Goal: Task Accomplishment & Management: Manage account settings

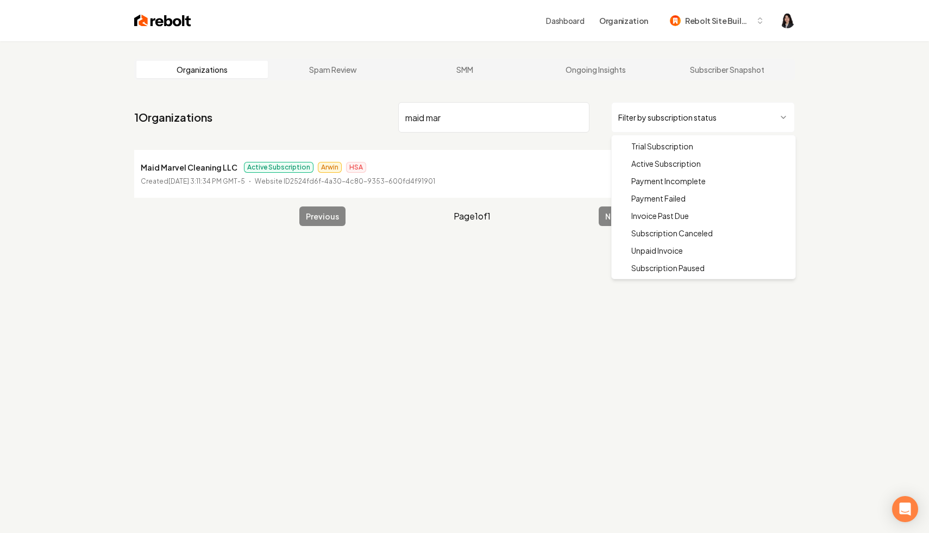
click at [734, 109] on html "Dashboard Organization Rebolt Site Builder Organizations Spam Review SMM Ongoin…" at bounding box center [464, 266] width 929 height 533
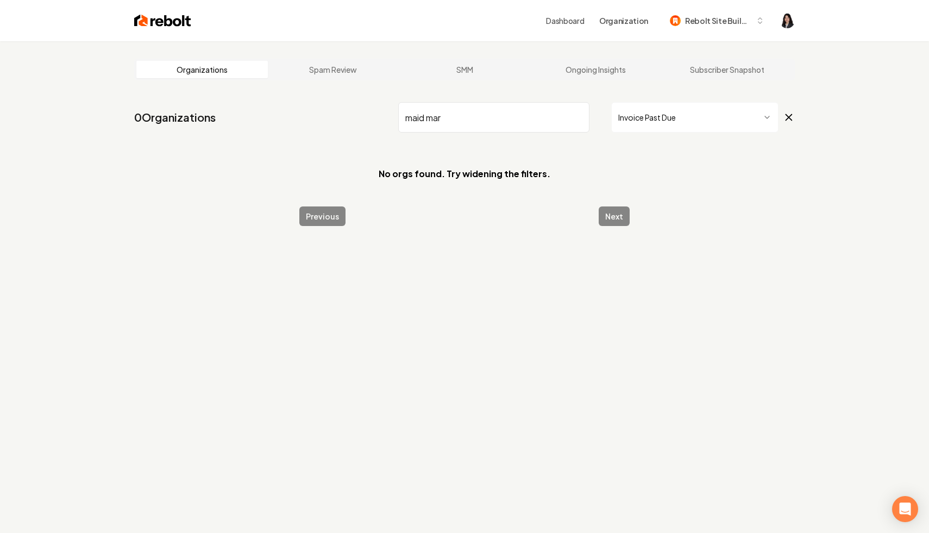
click at [577, 119] on input "maid mar" at bounding box center [493, 117] width 191 height 30
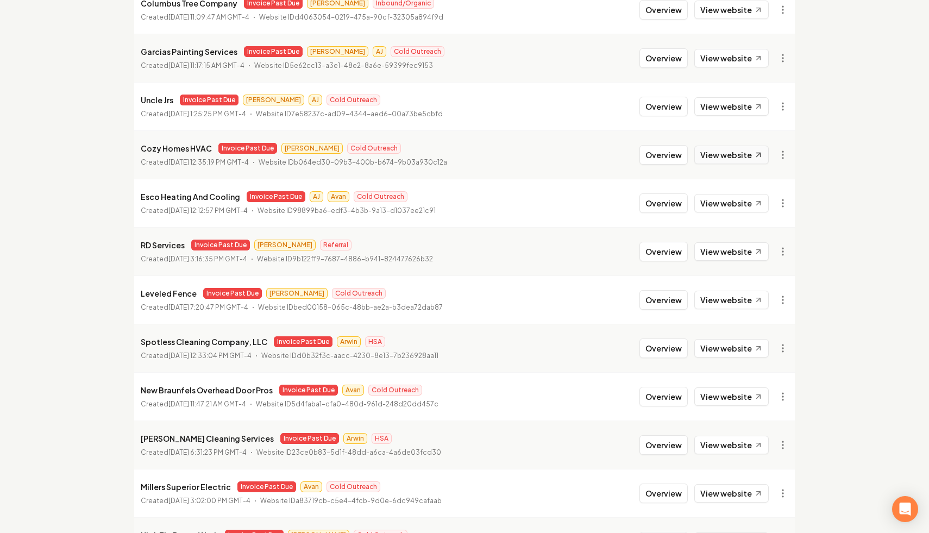
scroll to position [341, 0]
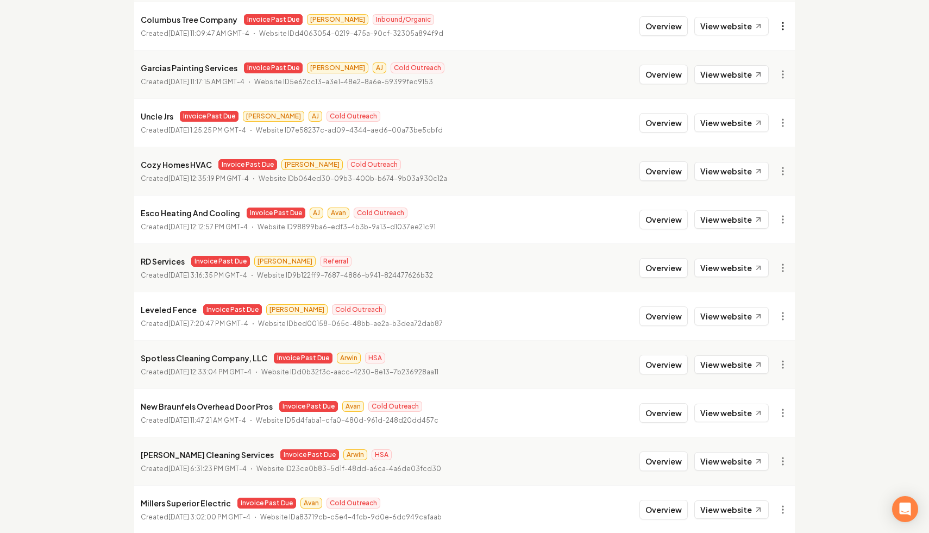
click at [769, 122] on link "View in Stripe" at bounding box center [756, 119] width 69 height 17
click at [756, 171] on link "View in Stripe" at bounding box center [756, 168] width 69 height 17
drag, startPoint x: 233, startPoint y: 70, endPoint x: 133, endPoint y: 71, distance: 99.4
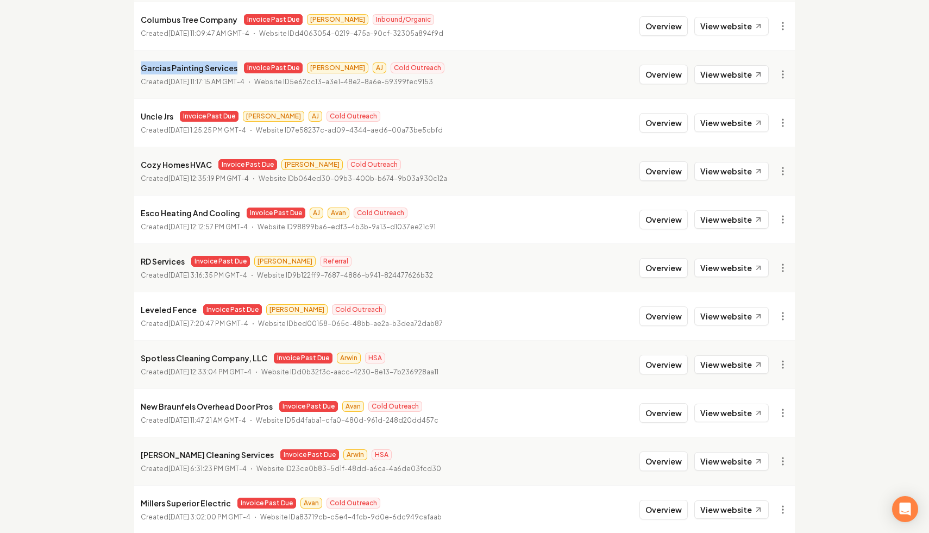
click at [133, 71] on main "Organizations Spam Review SMM Ongoing Insights Subscriber Snapshot 37 Organizat…" at bounding box center [464, 502] width 695 height 1604
copy p "Garcias Painting Services"
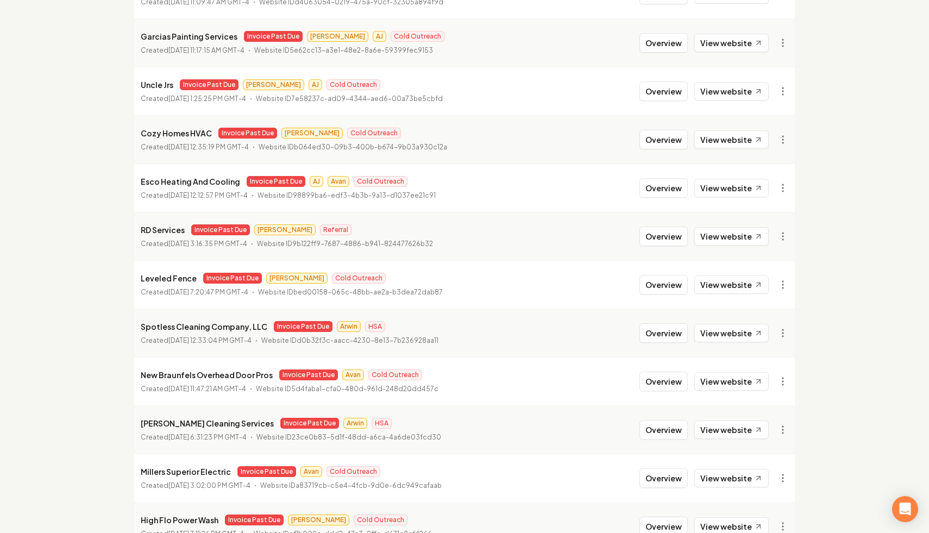
click at [102, 229] on div "Organizations Spam Review SMM Ongoing Insights Subscriber Snapshot 37 Organizat…" at bounding box center [464, 471] width 929 height 1604
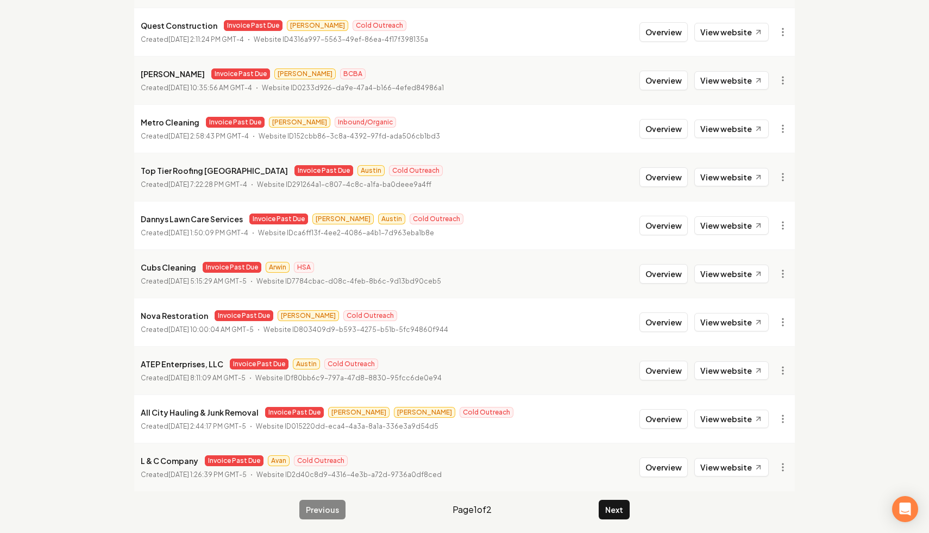
scroll to position [1113, 0]
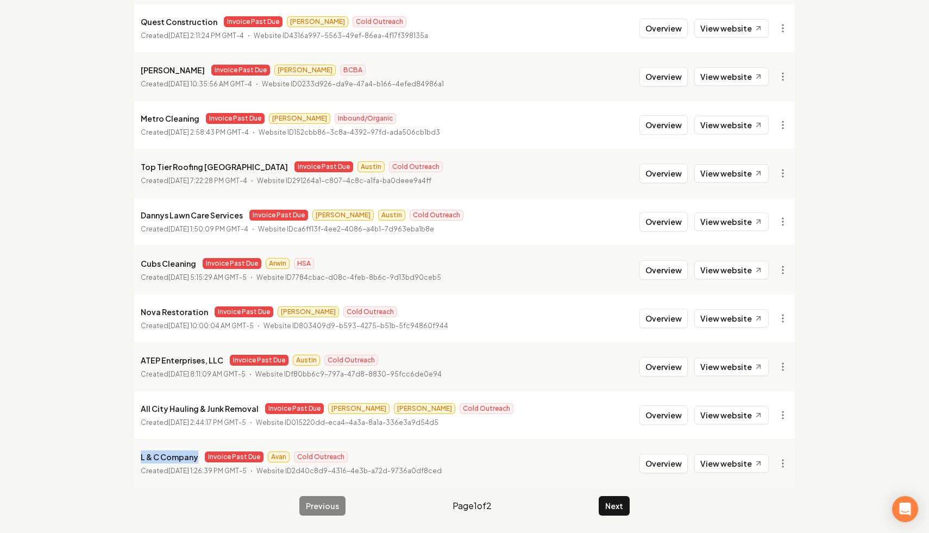
drag, startPoint x: 197, startPoint y: 457, endPoint x: 126, endPoint y: 445, distance: 72.1
copy p "L & C Company"
click at [767, 350] on link "View in Stripe" at bounding box center [756, 346] width 69 height 17
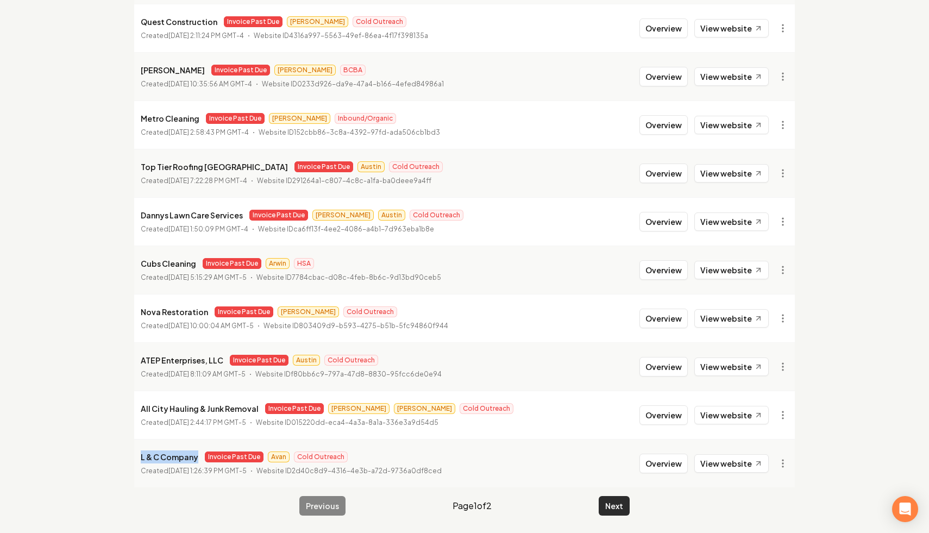
click at [614, 508] on button "Next" at bounding box center [614, 506] width 31 height 20
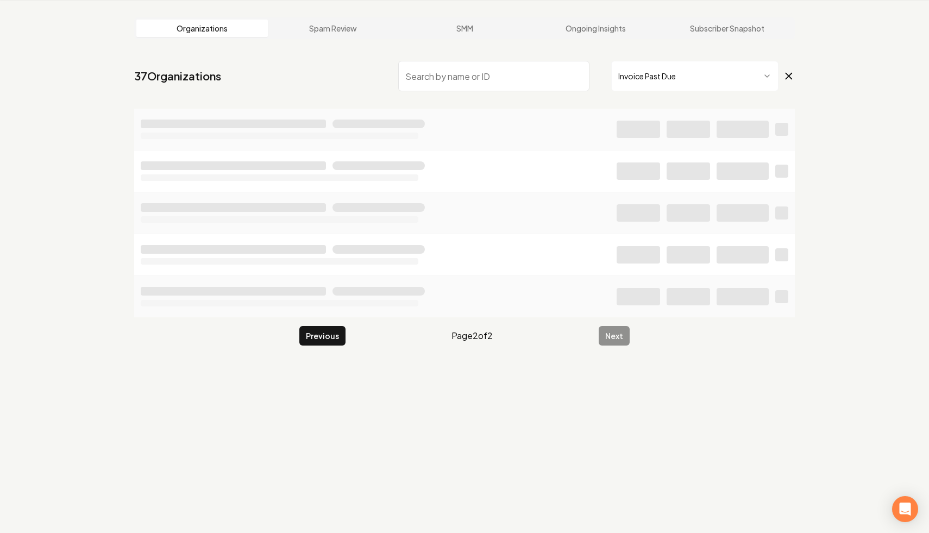
scroll to position [41, 0]
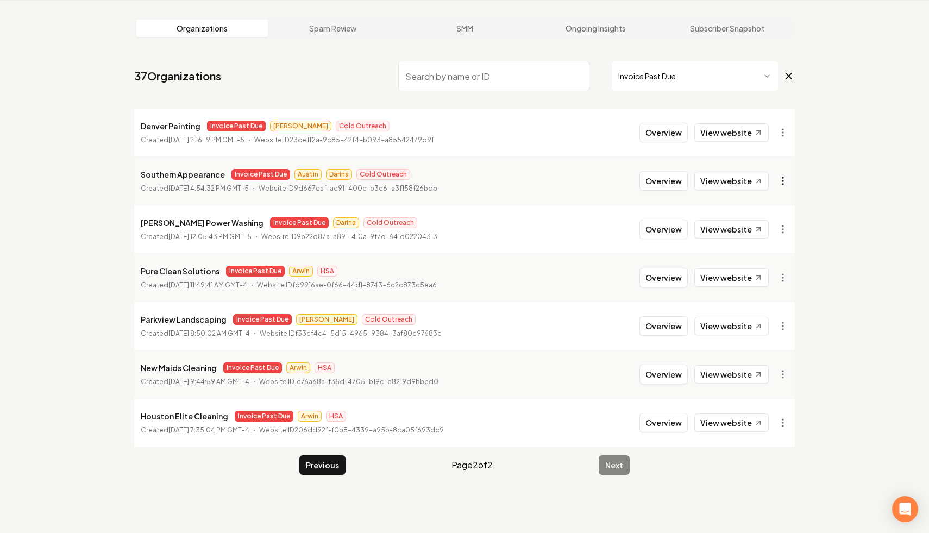
click at [786, 181] on html "Dashboard Organization Rebolt Site Builder Organizations Spam Review SMM Ongoin…" at bounding box center [464, 225] width 929 height 533
click at [761, 277] on link "View in Stripe" at bounding box center [756, 274] width 69 height 17
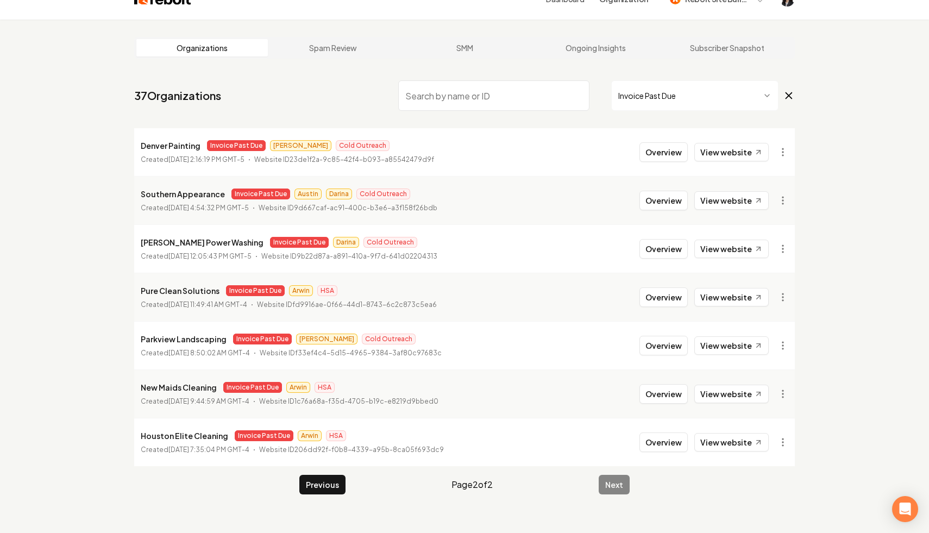
scroll to position [23, 0]
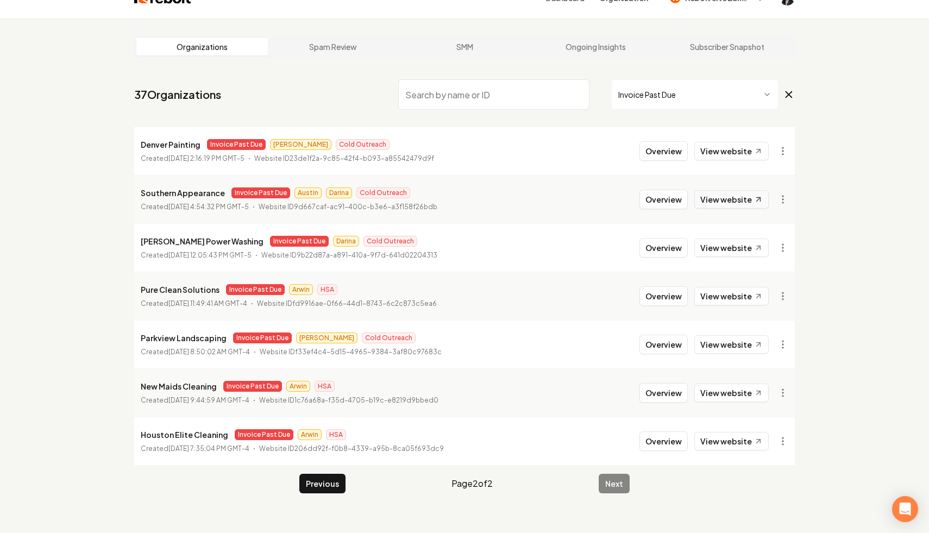
click at [749, 198] on link "View website" at bounding box center [731, 199] width 74 height 18
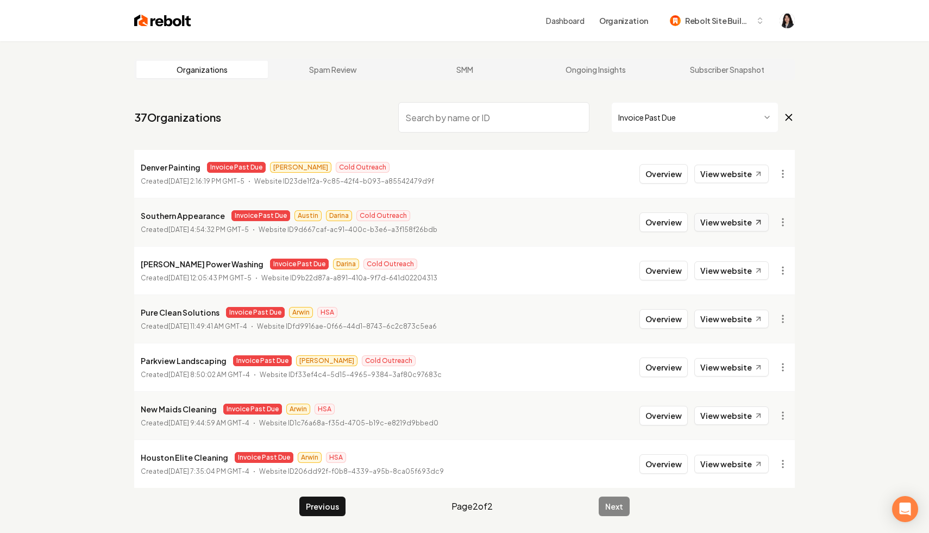
click at [749, 225] on link "View website" at bounding box center [731, 222] width 74 height 18
click at [784, 220] on html "Dashboard Organization Rebolt Site Builder Organizations Spam Review SMM Ongoin…" at bounding box center [464, 266] width 929 height 533
click at [775, 369] on div "Disable Site" at bounding box center [756, 368] width 69 height 17
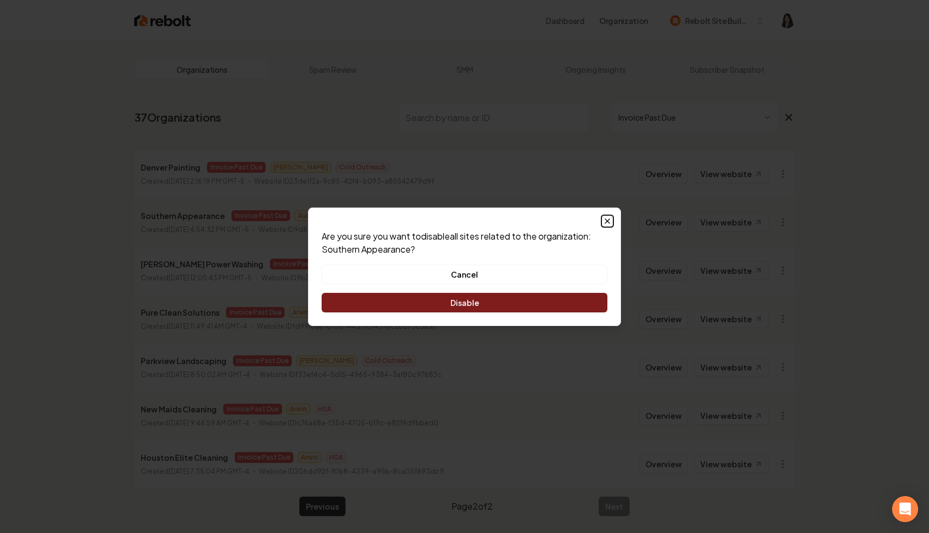
click at [607, 220] on icon "button" at bounding box center [607, 221] width 9 height 9
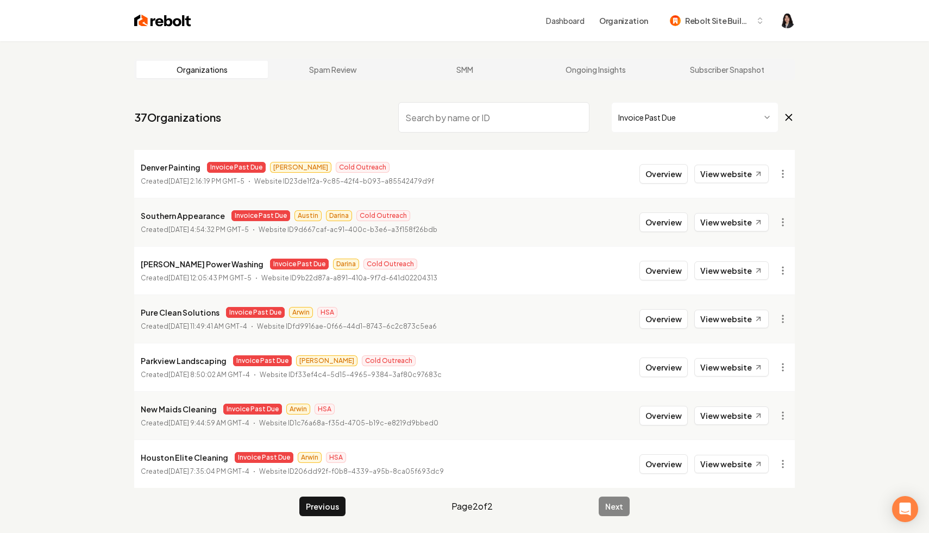
scroll to position [41, 0]
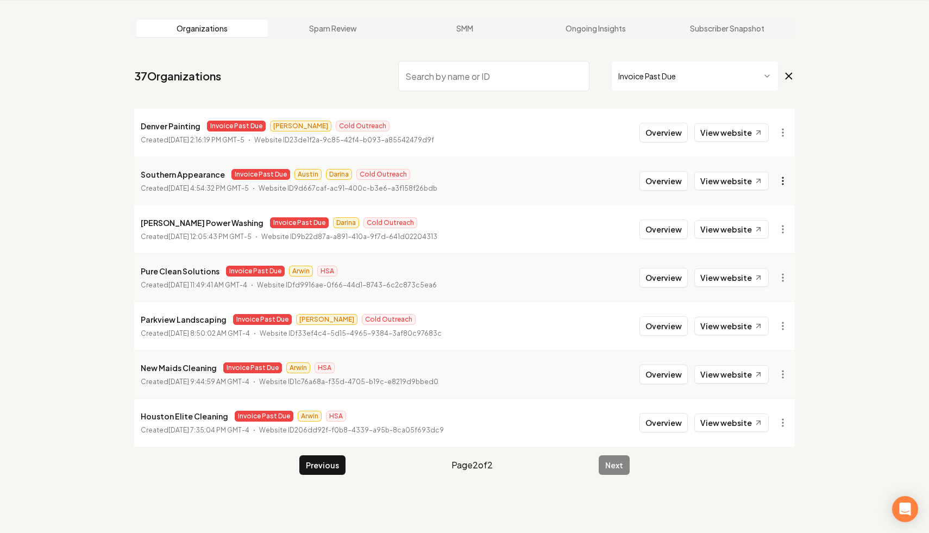
click at [781, 177] on html "Dashboard Organization Rebolt Site Builder Organizations Spam Review SMM Ongoin…" at bounding box center [464, 225] width 929 height 533
click at [753, 328] on div "Disable Site" at bounding box center [756, 326] width 69 height 17
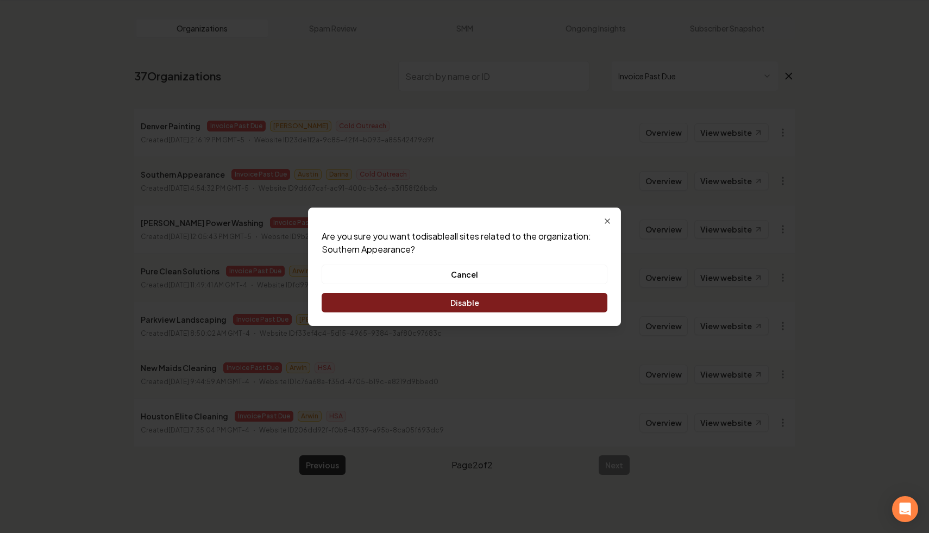
click at [508, 299] on button "Disable" at bounding box center [465, 303] width 286 height 20
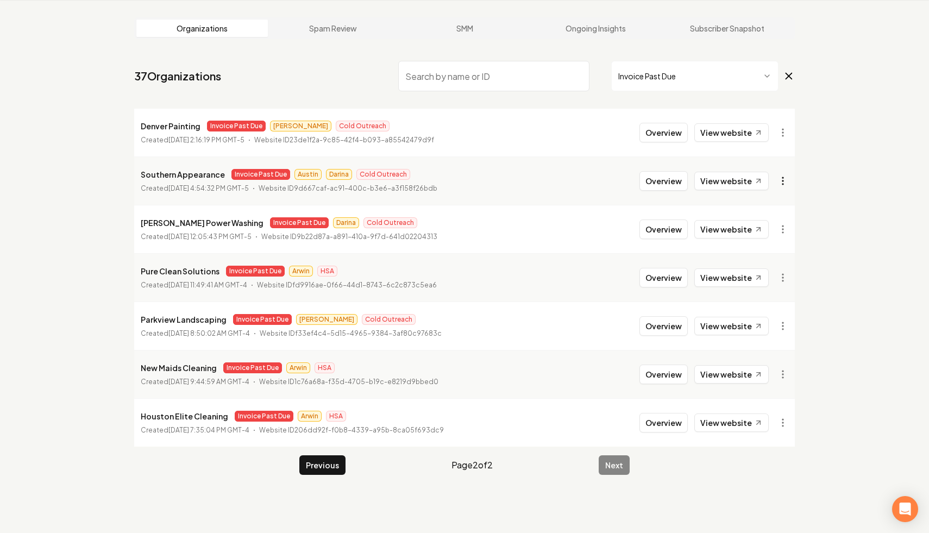
click at [783, 183] on html "Dashboard Organization Rebolt Site Builder Organizations Spam Review SMM Ongoin…" at bounding box center [464, 225] width 929 height 533
click at [768, 273] on link "View in Stripe" at bounding box center [756, 274] width 69 height 17
click at [778, 227] on html "Dashboard Organization Rebolt Site Builder Organizations Spam Review SMM Ongoin…" at bounding box center [464, 225] width 929 height 533
click at [759, 323] on link "View in Stripe" at bounding box center [756, 323] width 69 height 17
click at [328, 466] on button "Previous" at bounding box center [322, 465] width 46 height 20
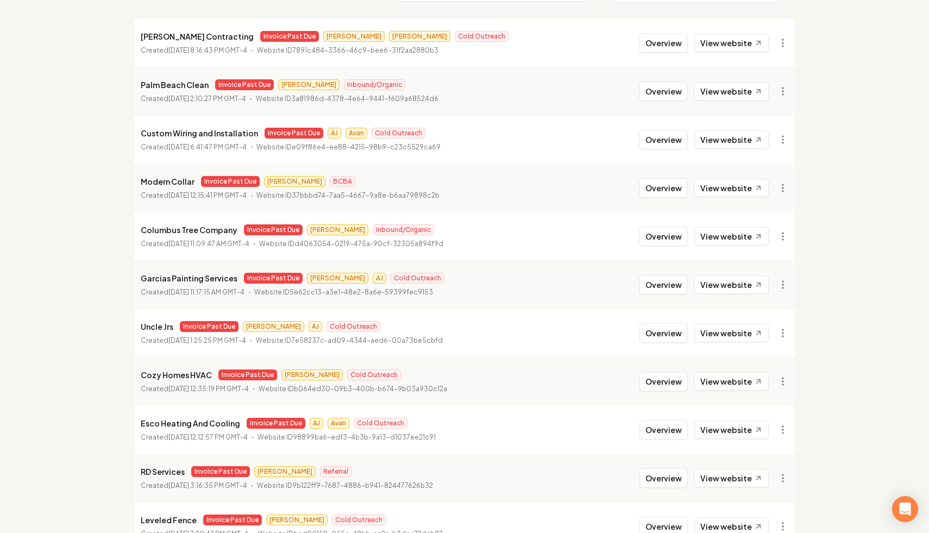
scroll to position [134, 0]
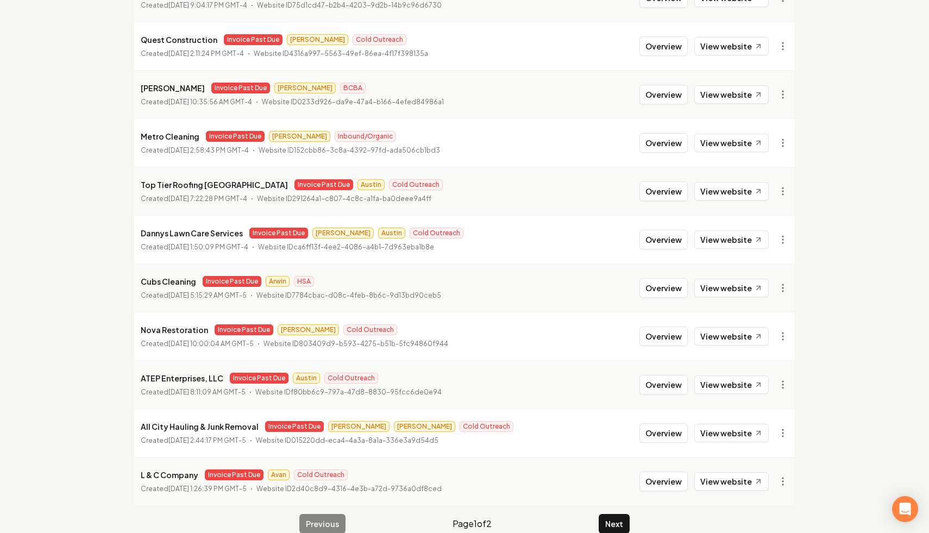
scroll to position [1113, 0]
